Goal: Information Seeking & Learning: Check status

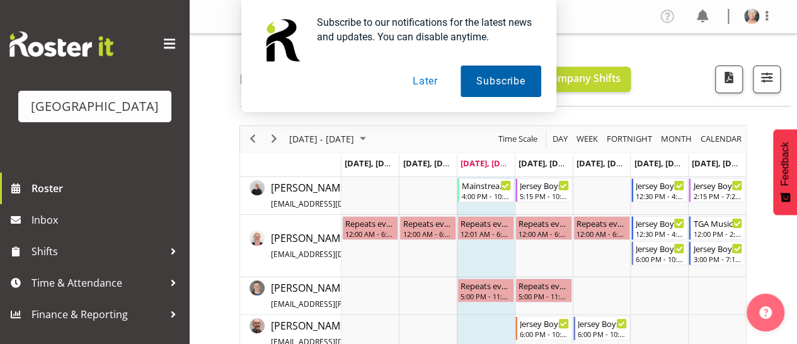
drag, startPoint x: 428, startPoint y: 81, endPoint x: 497, endPoint y: 85, distance: 68.8
click at [497, 85] on div "Subscribe Later" at bounding box center [398, 82] width 285 height 32
click at [496, 79] on button "Subscribe" at bounding box center [501, 82] width 80 height 32
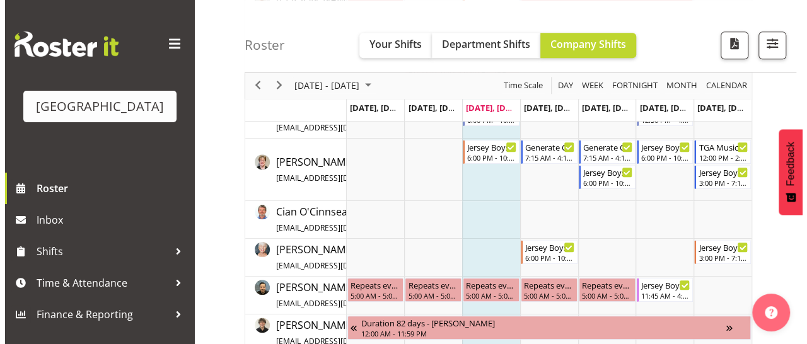
scroll to position [525, 0]
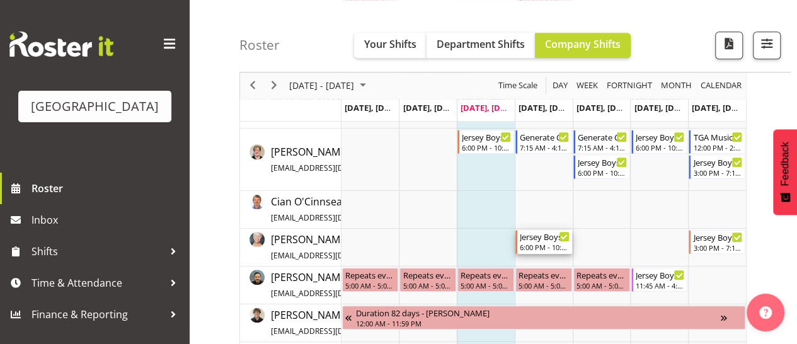
click at [544, 244] on div "6:00 PM - 10:10 PM" at bounding box center [545, 247] width 50 height 10
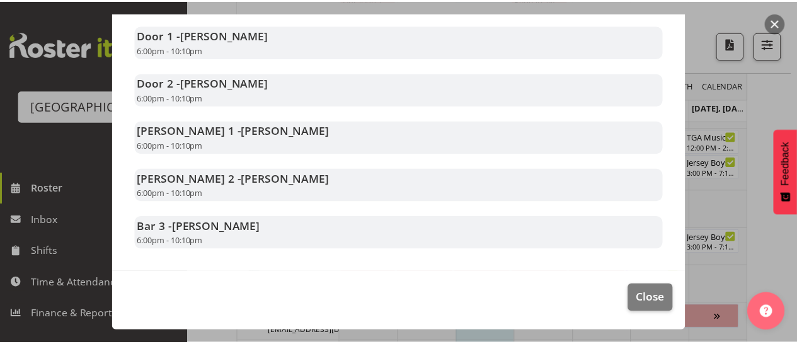
scroll to position [0, 0]
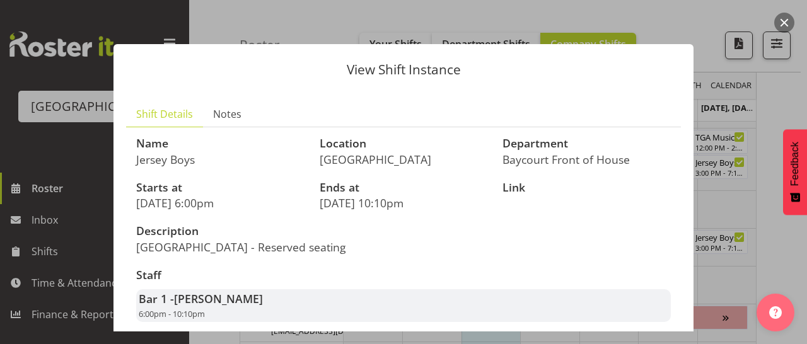
click at [534, 11] on div at bounding box center [403, 172] width 807 height 344
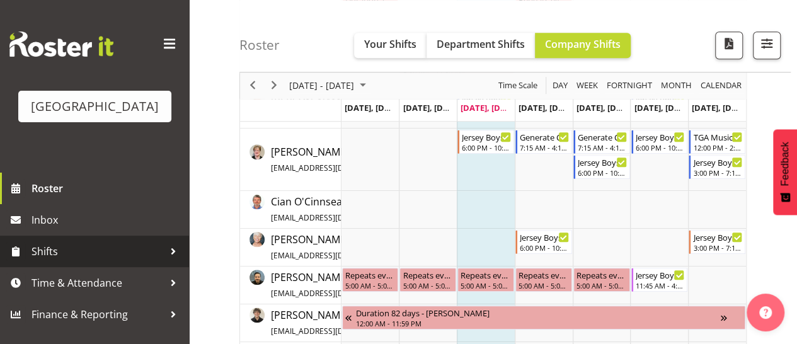
click at [164, 261] on div at bounding box center [173, 251] width 19 height 19
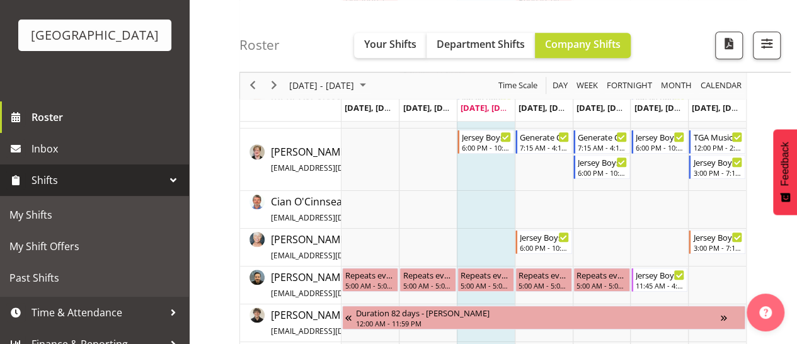
scroll to position [100, 0]
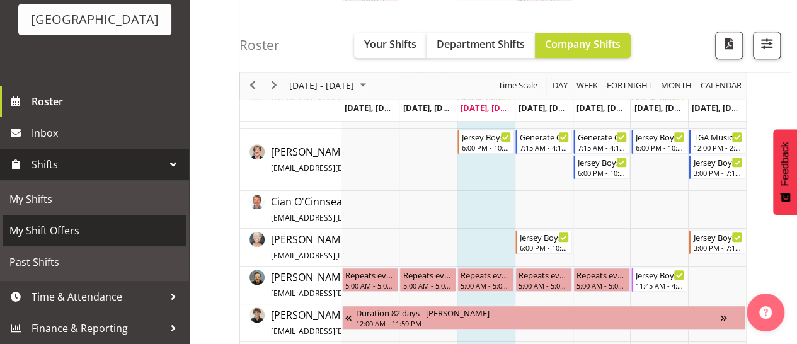
click at [51, 236] on span "My Shift Offers" at bounding box center [94, 230] width 170 height 19
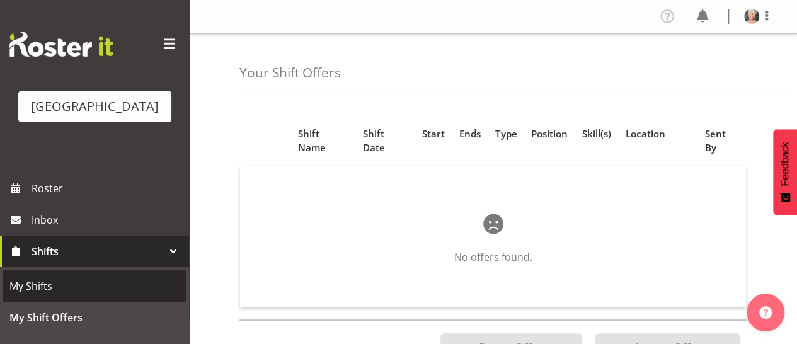
click at [64, 296] on span "My Shifts" at bounding box center [94, 286] width 170 height 19
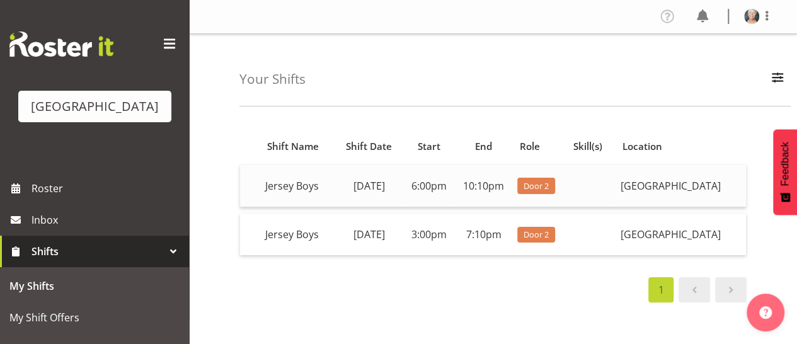
click at [567, 201] on td at bounding box center [591, 186] width 49 height 42
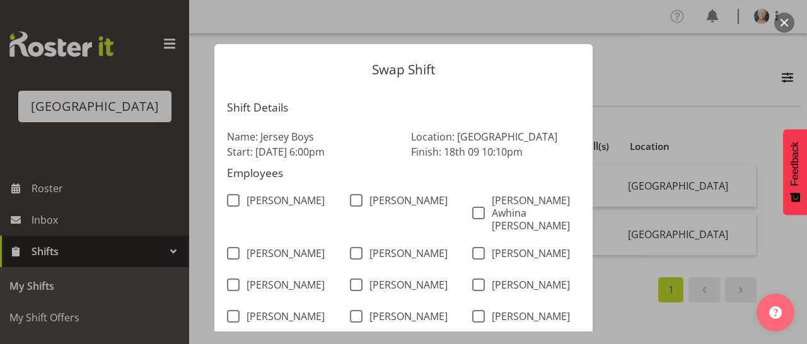
click at [637, 27] on form "Swap Shift Shift Details Name: Jersey Boys Start: 18th Sep 6:00pm Location: Bay…" at bounding box center [403, 172] width 605 height 319
click at [747, 74] on div at bounding box center [403, 172] width 807 height 344
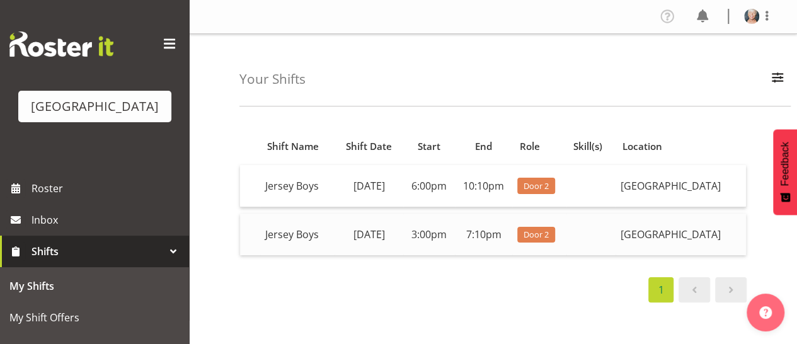
click at [567, 255] on td at bounding box center [591, 235] width 49 height 42
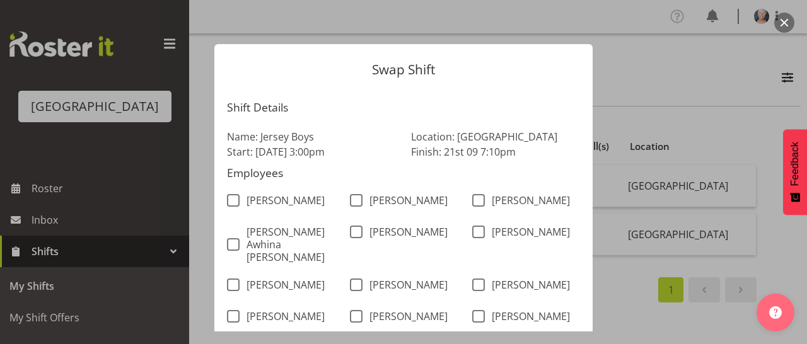
click at [746, 57] on div at bounding box center [403, 172] width 807 height 344
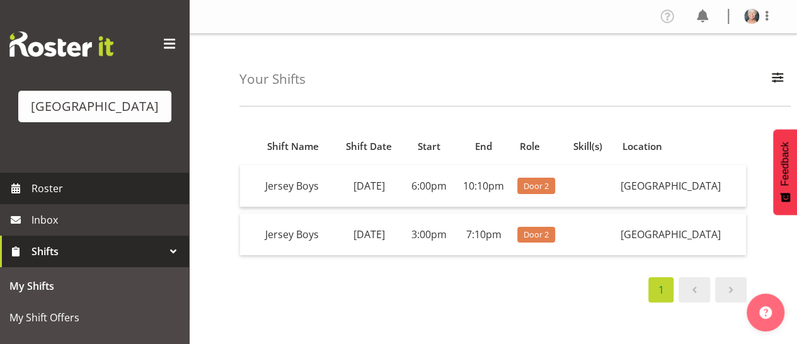
click at [50, 198] on span "Roster" at bounding box center [107, 188] width 151 height 19
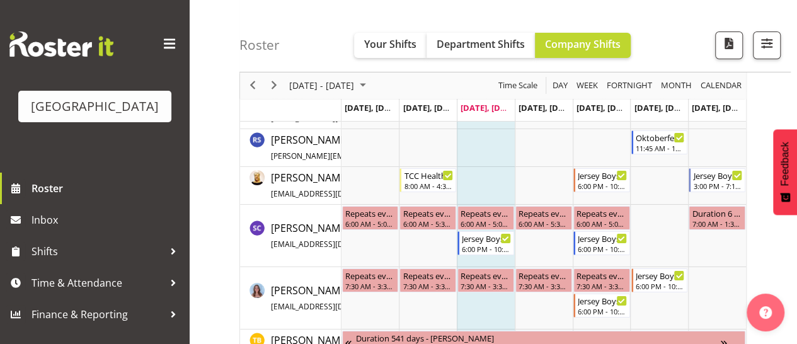
scroll to position [2175, 0]
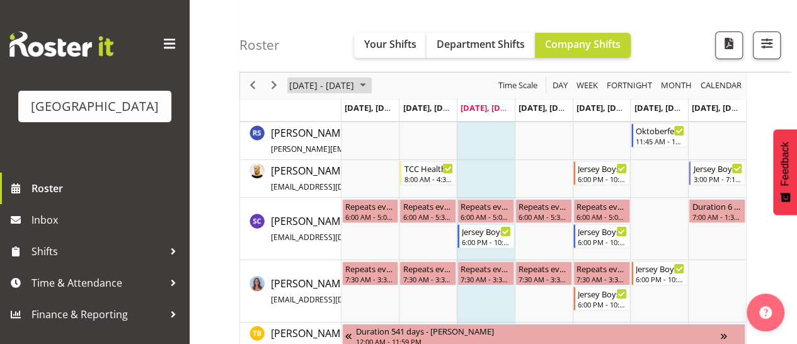
click at [371, 88] on span "September 2025" at bounding box center [362, 86] width 15 height 16
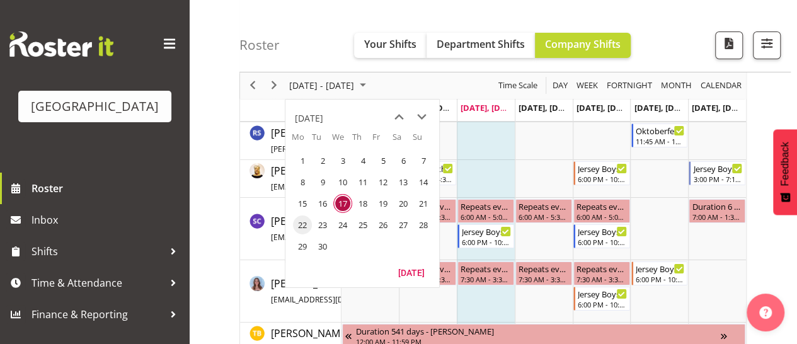
click at [304, 227] on span "22" at bounding box center [302, 225] width 19 height 19
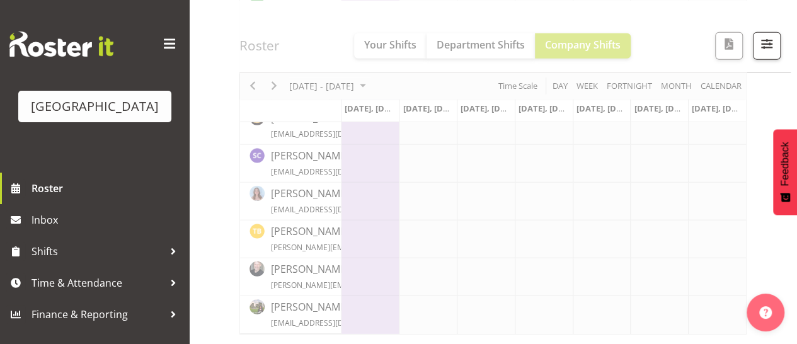
scroll to position [1808, 0]
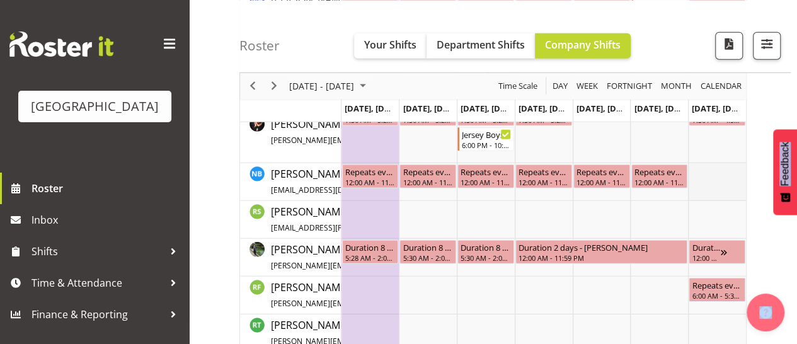
drag, startPoint x: 706, startPoint y: 188, endPoint x: 727, endPoint y: 173, distance: 25.7
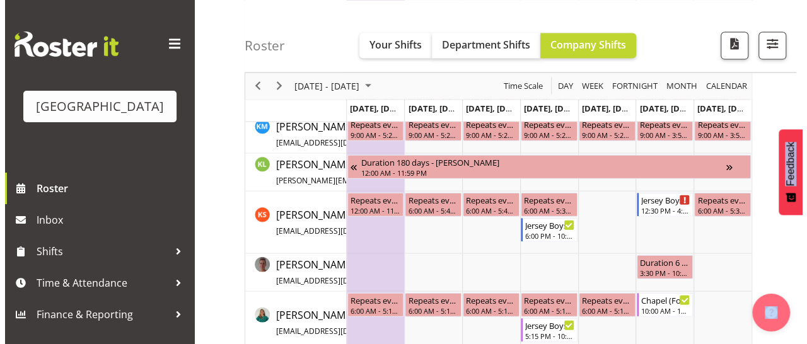
scroll to position [1329, 0]
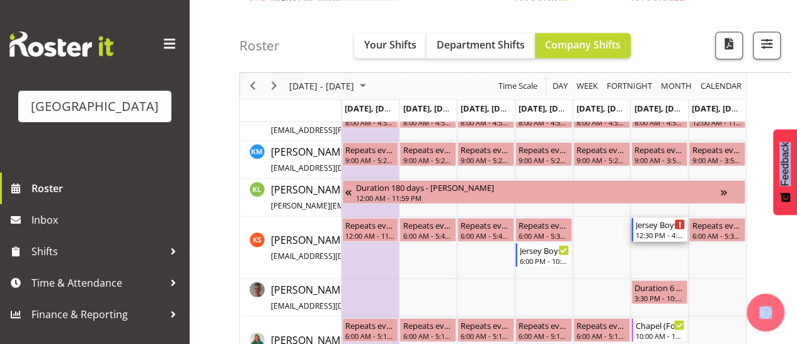
click at [653, 222] on div "Jersey Boys" at bounding box center [661, 224] width 50 height 13
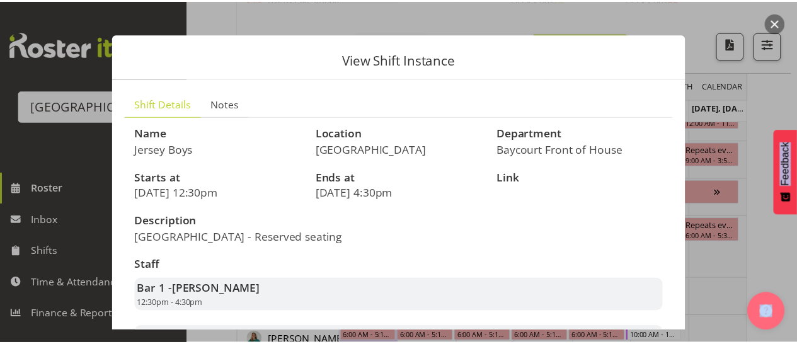
scroll to position [0, 0]
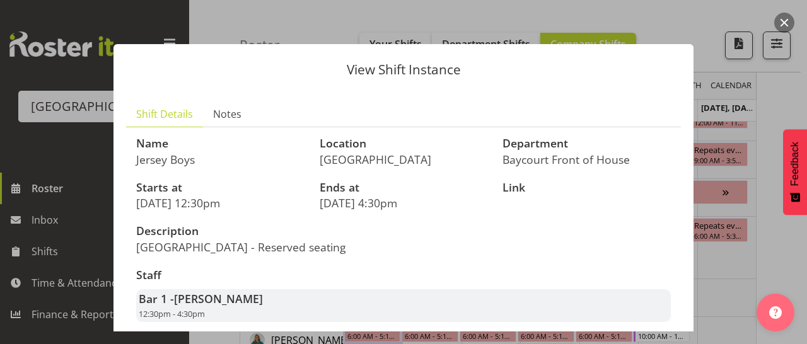
click at [658, 16] on div "View Shift Instance Shift Details Notes Name Jersey Boys Location Baycourt Comm…" at bounding box center [403, 172] width 605 height 319
click at [786, 21] on button "button" at bounding box center [784, 23] width 20 height 20
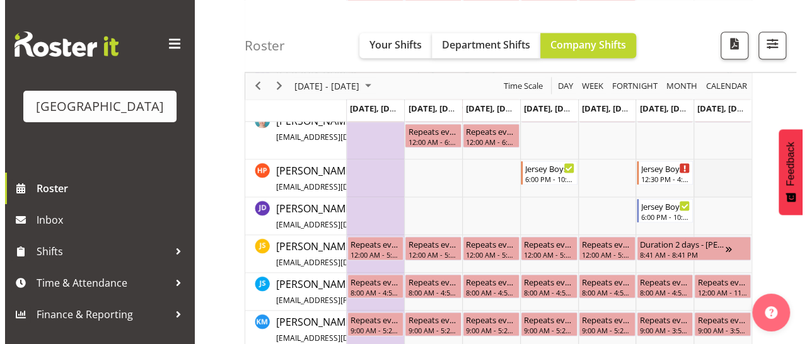
scroll to position [1170, 0]
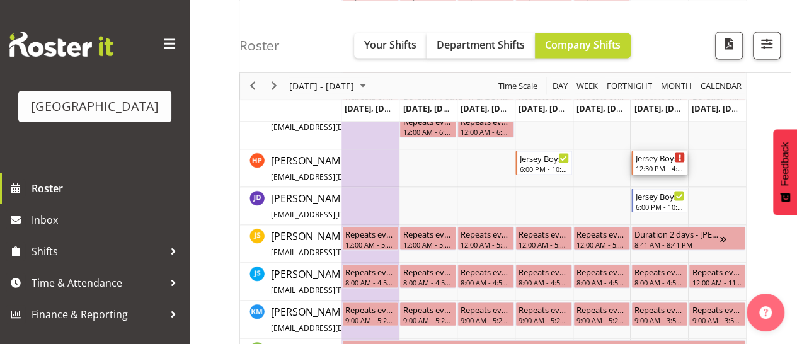
click at [654, 159] on div "Jersey Boys" at bounding box center [661, 157] width 50 height 13
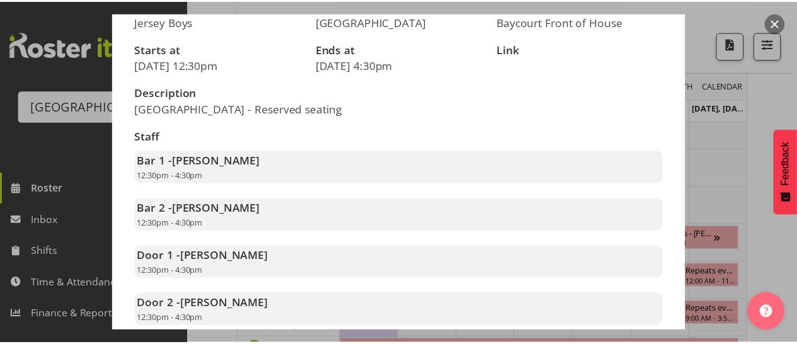
scroll to position [0, 0]
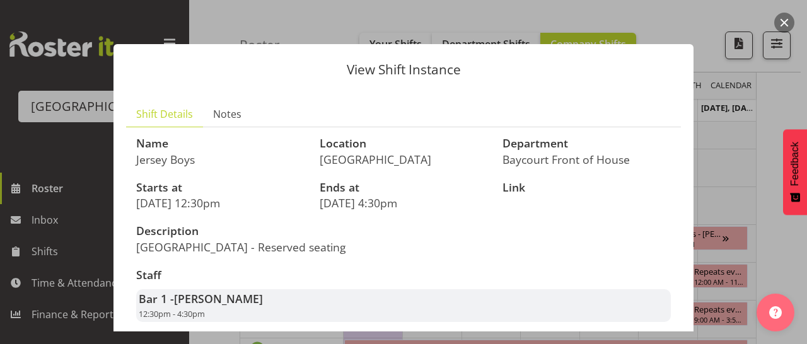
click at [783, 16] on button "button" at bounding box center [784, 23] width 20 height 20
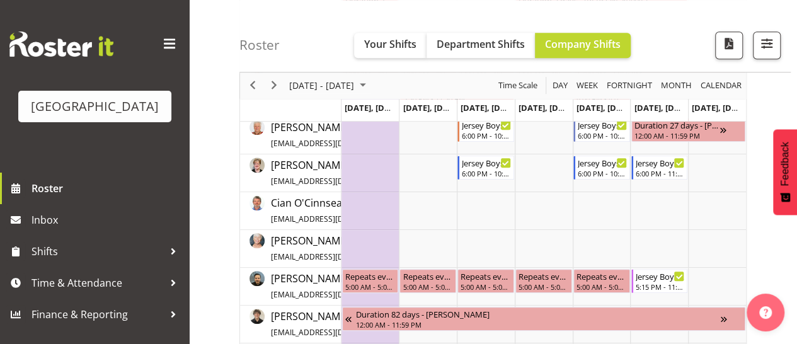
scroll to position [473, 0]
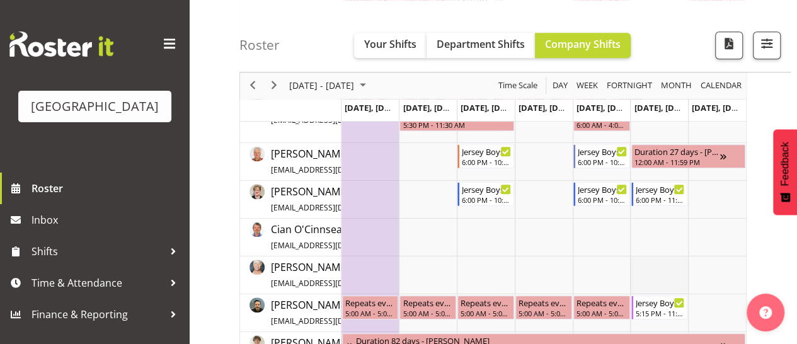
click at [645, 264] on td "Timeline Week of September 22, 2025" at bounding box center [659, 275] width 58 height 38
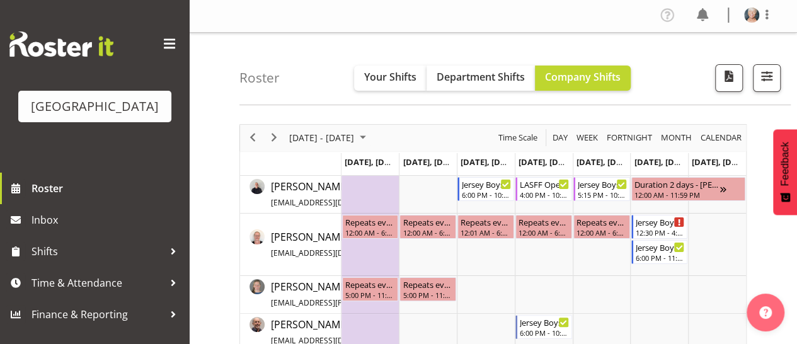
scroll to position [0, 0]
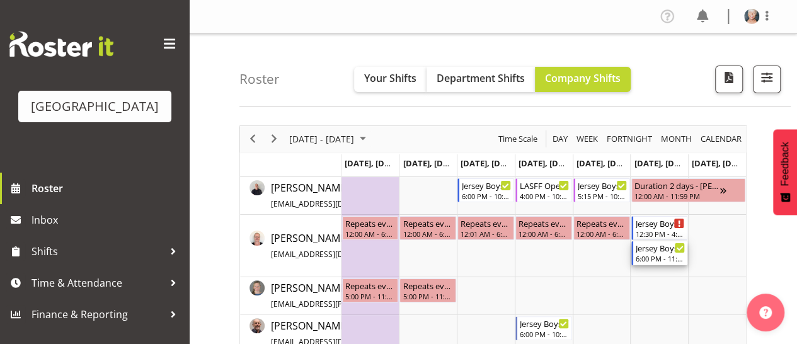
click at [645, 264] on div "Jersey Boys 6:00 PM - 11:59 PM" at bounding box center [659, 253] width 57 height 24
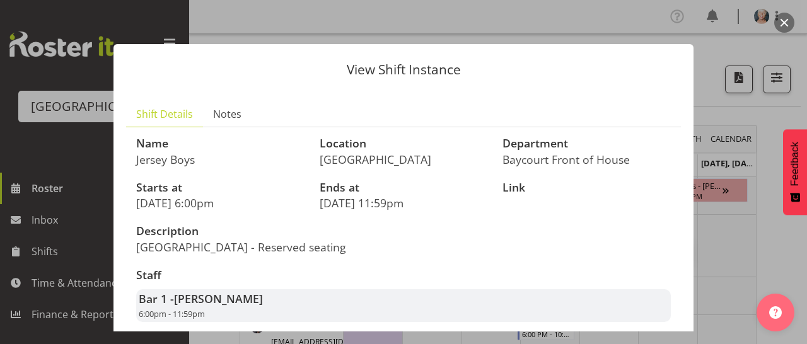
click at [789, 20] on button "button" at bounding box center [784, 23] width 20 height 20
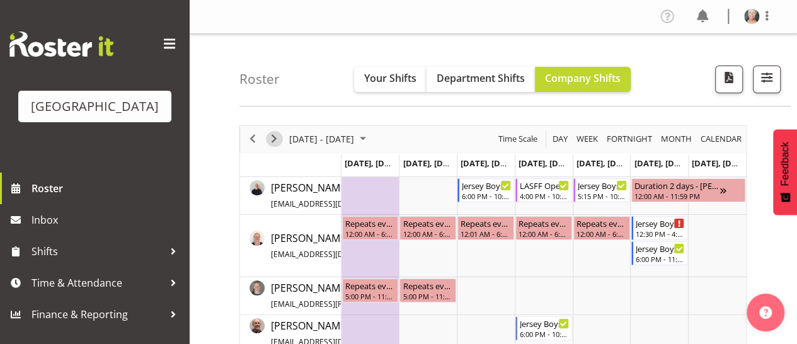
click at [270, 143] on span "Next" at bounding box center [274, 139] width 15 height 16
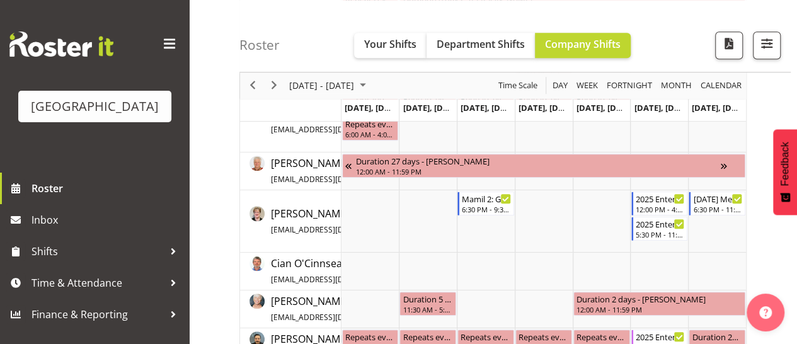
scroll to position [460, 0]
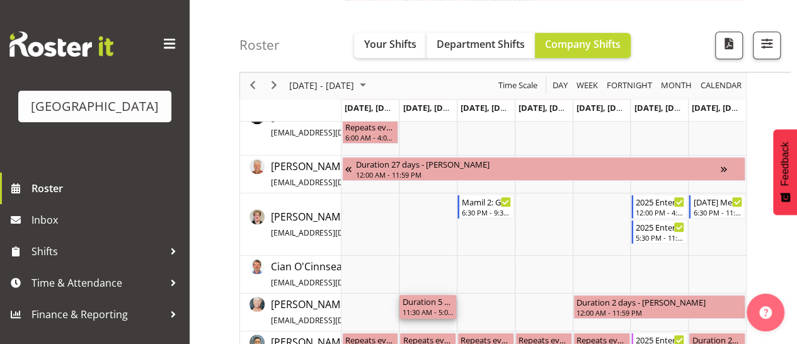
click at [416, 305] on div "Duration 5 hours - Ciska Vogelzang" at bounding box center [428, 301] width 52 height 13
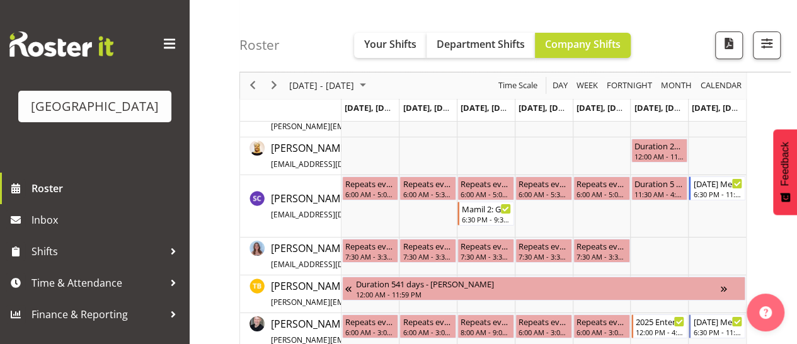
scroll to position [2127, 0]
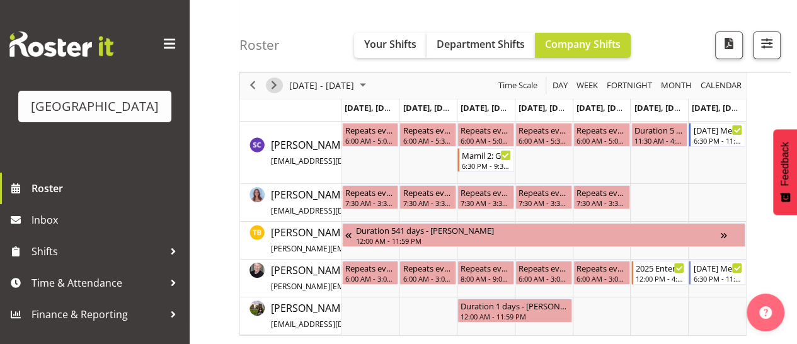
click at [272, 84] on span "Next" at bounding box center [274, 86] width 15 height 16
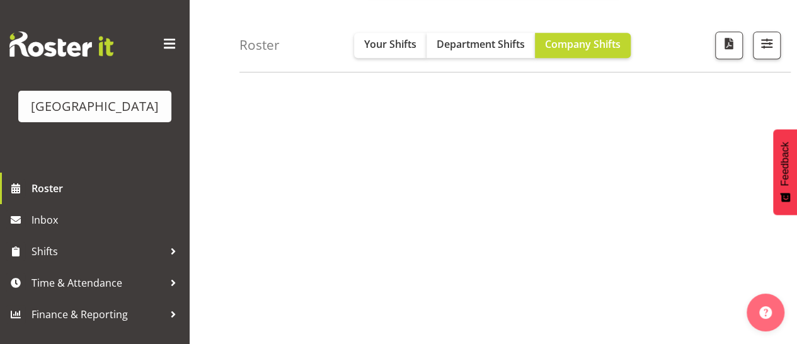
scroll to position [275, 0]
